Goal: Information Seeking & Learning: Learn about a topic

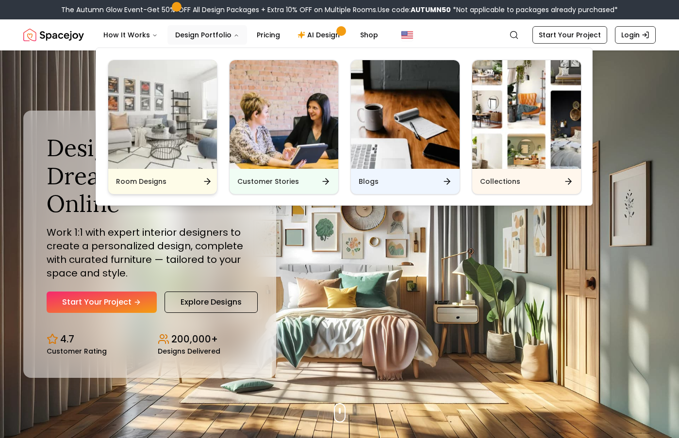
click at [188, 145] on img "Main" at bounding box center [162, 114] width 109 height 109
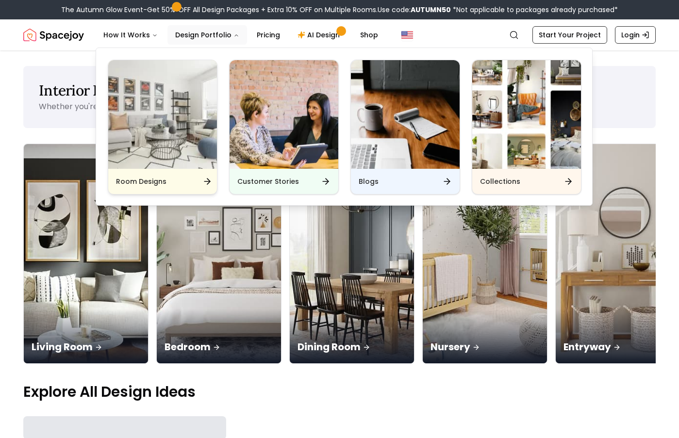
click at [193, 182] on div "Room Designs" at bounding box center [162, 181] width 109 height 25
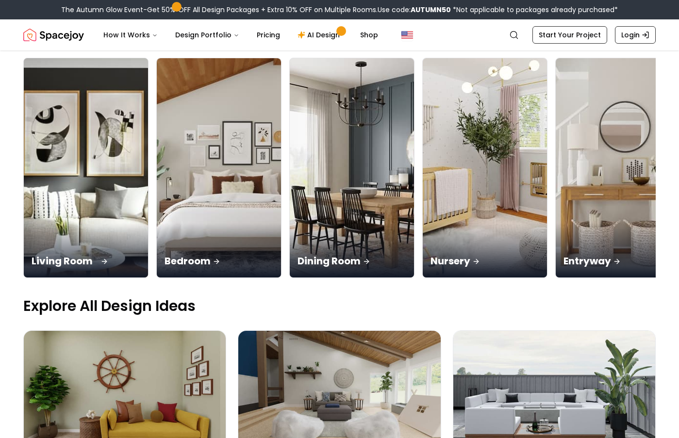
scroll to position [97, 0]
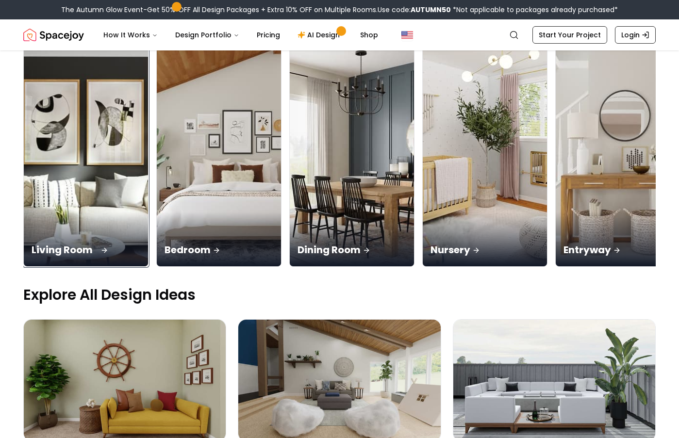
click at [90, 181] on img at bounding box center [86, 157] width 131 height 230
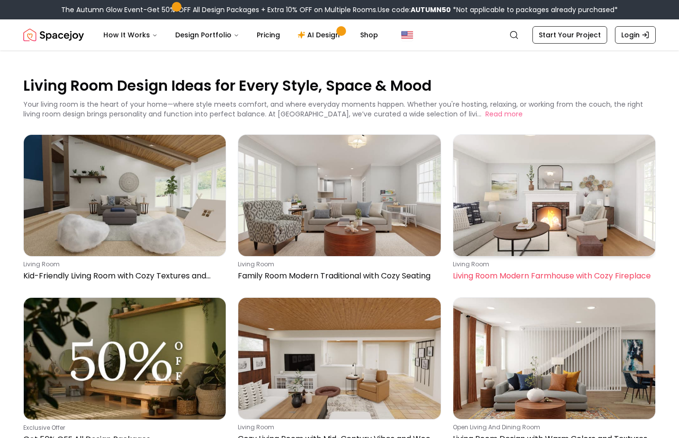
click at [544, 196] on img at bounding box center [554, 195] width 202 height 121
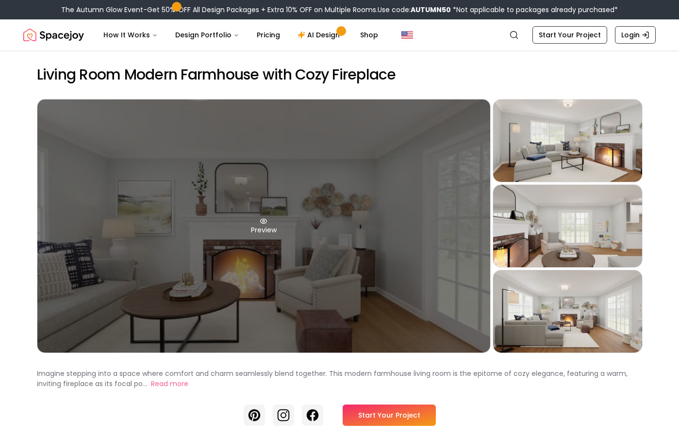
click at [264, 222] on icon at bounding box center [264, 221] width 8 height 8
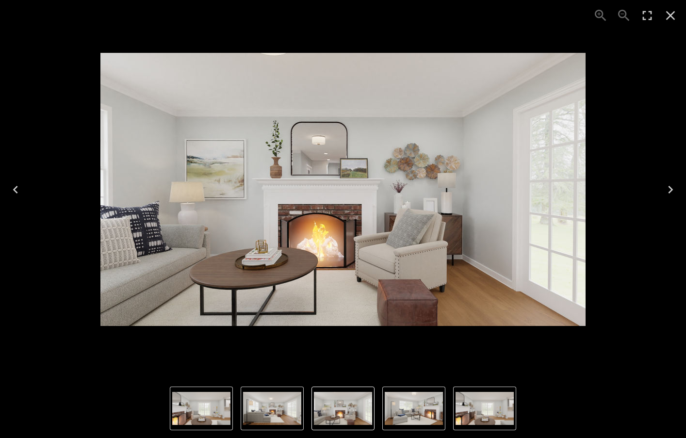
click at [673, 184] on icon "Next" at bounding box center [671, 190] width 16 height 16
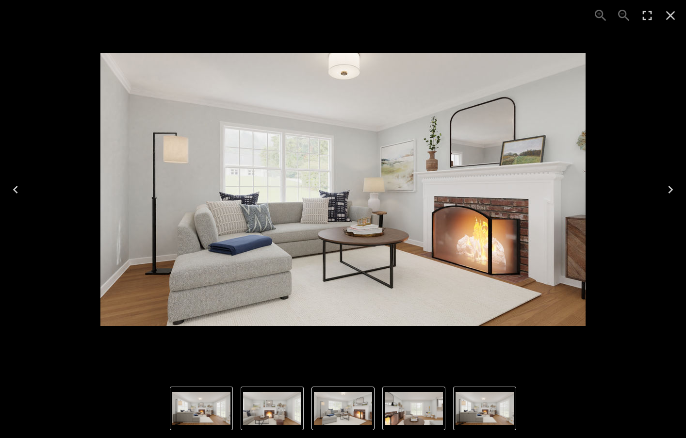
click at [675, 18] on icon "Close" at bounding box center [671, 16] width 16 height 16
